Goal: Information Seeking & Learning: Find specific page/section

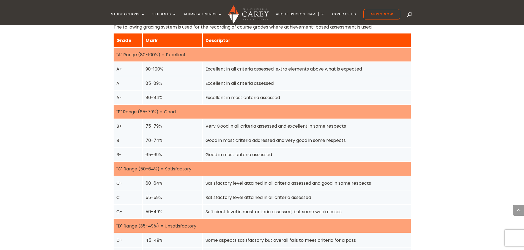
scroll to position [742, 0]
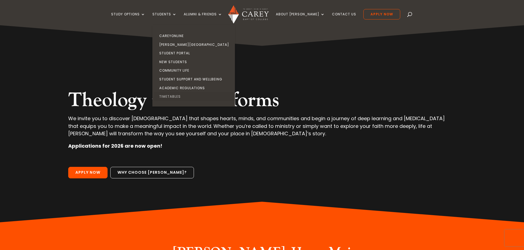
click at [181, 95] on link "Timetables" at bounding box center [195, 96] width 82 height 9
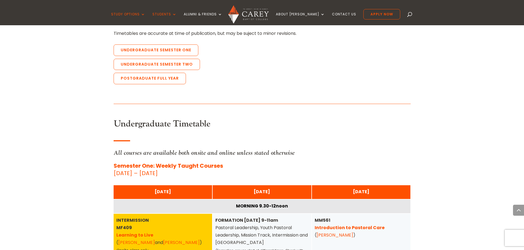
scroll to position [247, 0]
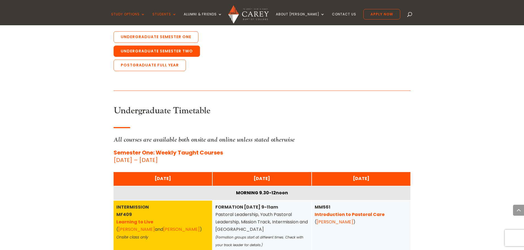
click at [182, 54] on link "Undergraduate Semester Two" at bounding box center [157, 52] width 86 height 12
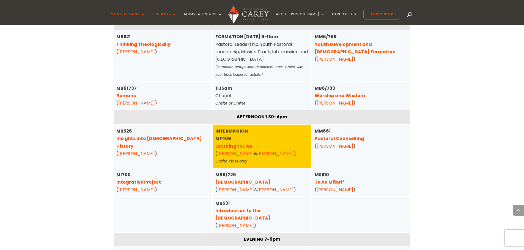
scroll to position [826, 0]
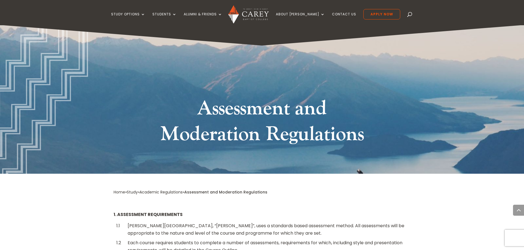
scroll to position [742, 0]
